Goal: Task Accomplishment & Management: Manage account settings

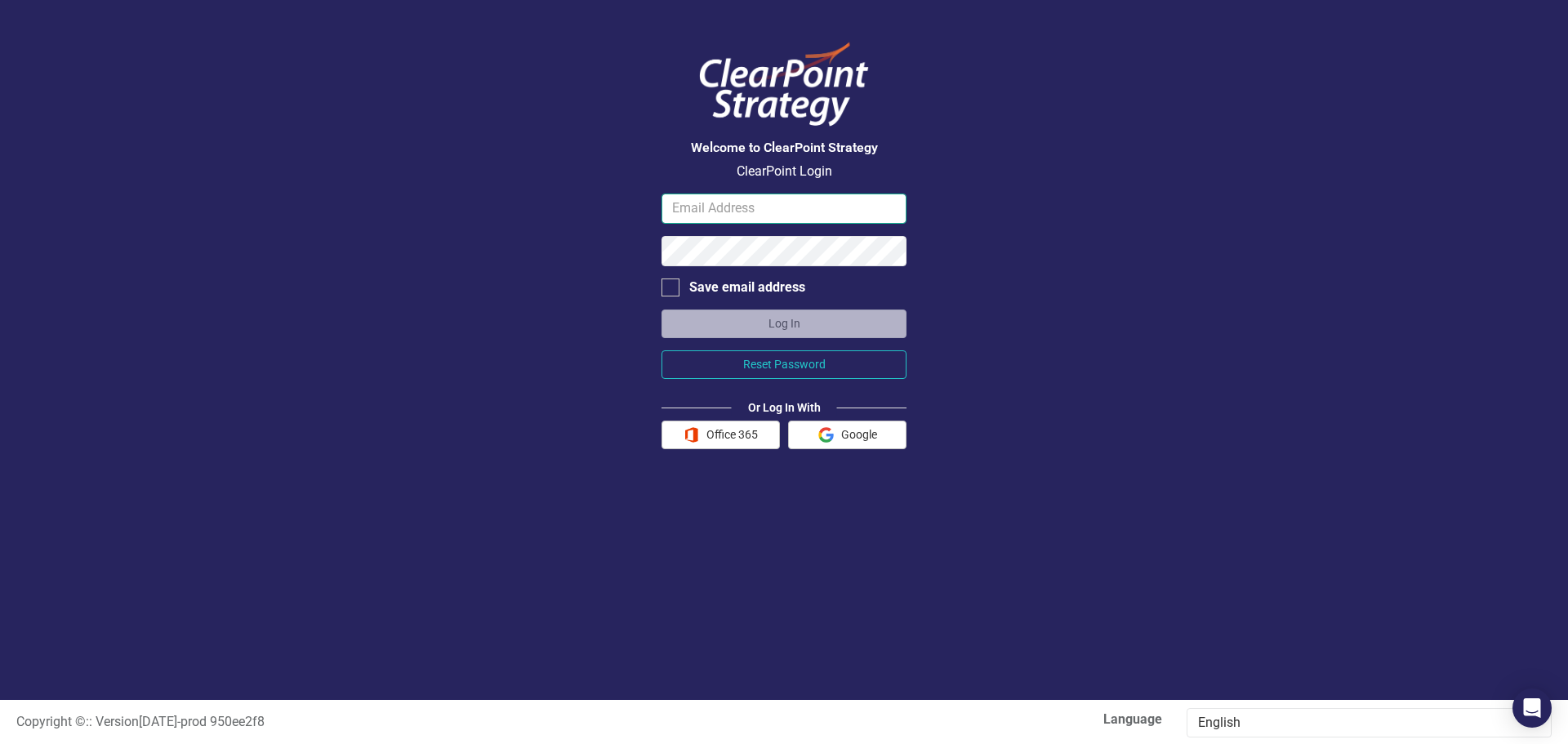
click at [773, 211] on input "email" at bounding box center [784, 208] width 245 height 30
type input "[EMAIL_ADDRESS][PERSON_NAME][DOMAIN_NAME]"
click at [661, 310] on button "Log In" at bounding box center [784, 323] width 245 height 28
click at [658, 253] on div "Welcome to ClearPoint Strategy ClearPoint Login [EMAIL_ADDRESS][PERSON_NAME][DO…" at bounding box center [784, 350] width 1568 height 700
